Goal: Navigation & Orientation: Find specific page/section

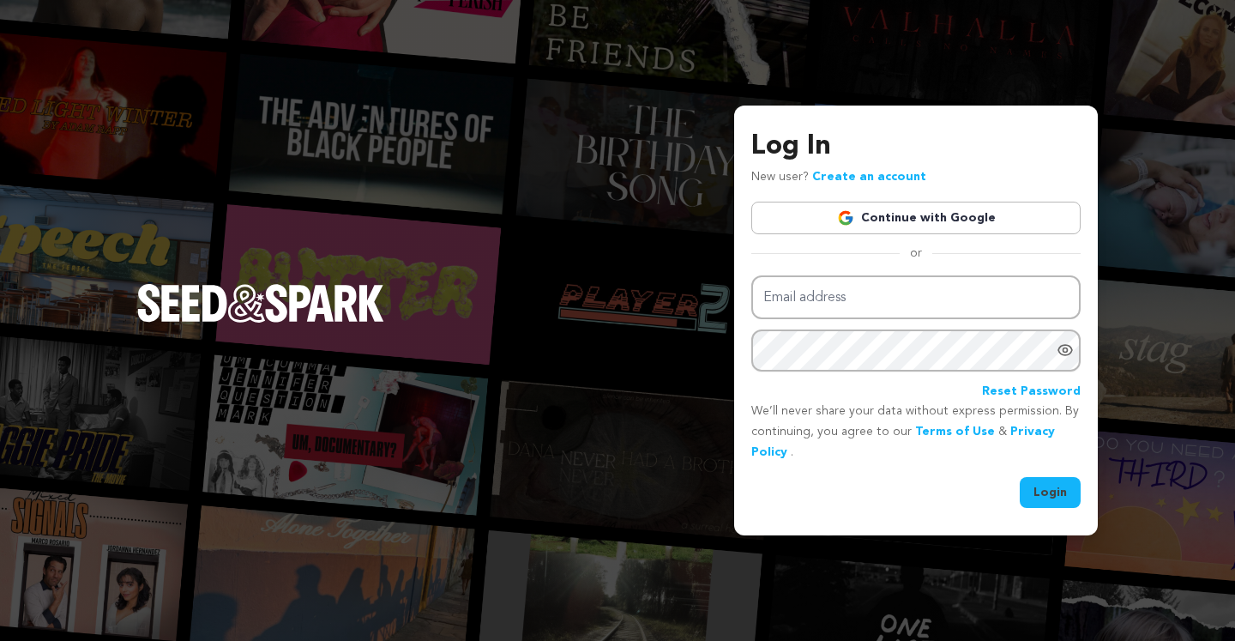
click at [882, 214] on link "Continue with Google" at bounding box center [915, 218] width 329 height 33
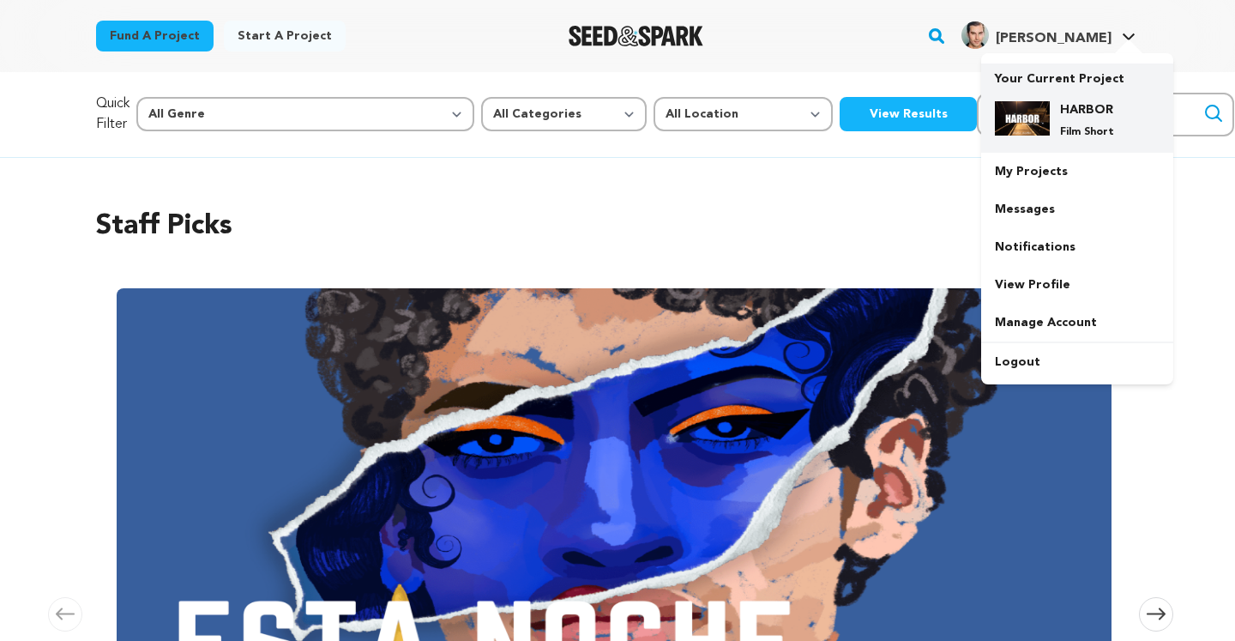
click at [1057, 117] on div "HARBOR Film Short" at bounding box center [1091, 120] width 82 height 38
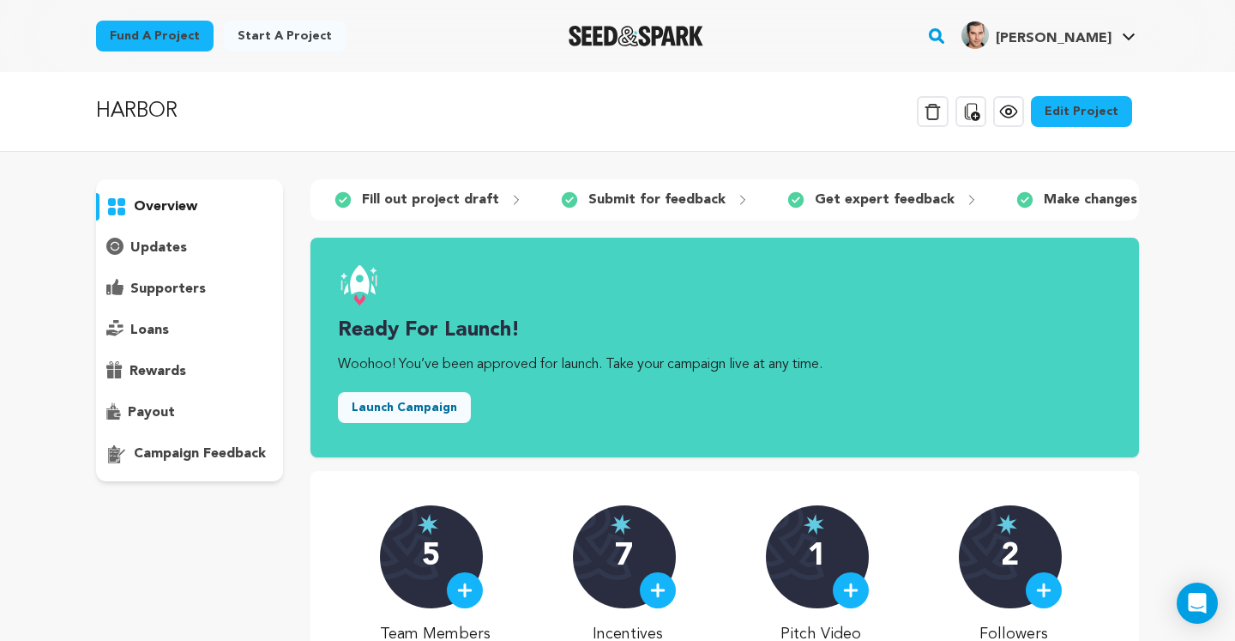
click at [1016, 111] on icon at bounding box center [1008, 111] width 16 height 12
